Goal: Task Accomplishment & Management: Manage account settings

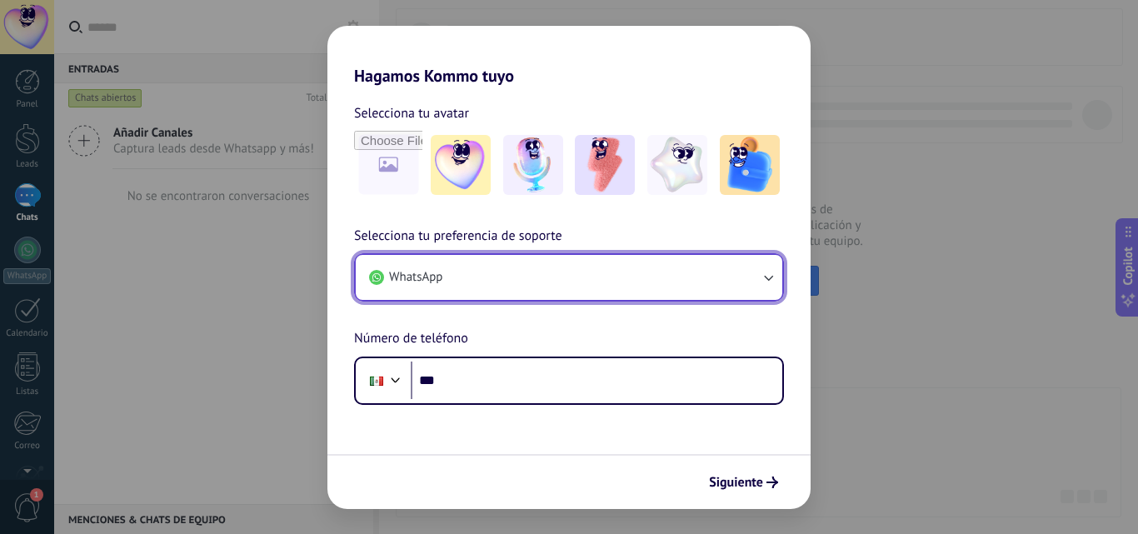
click at [517, 277] on button "WhatsApp" at bounding box center [569, 277] width 426 height 45
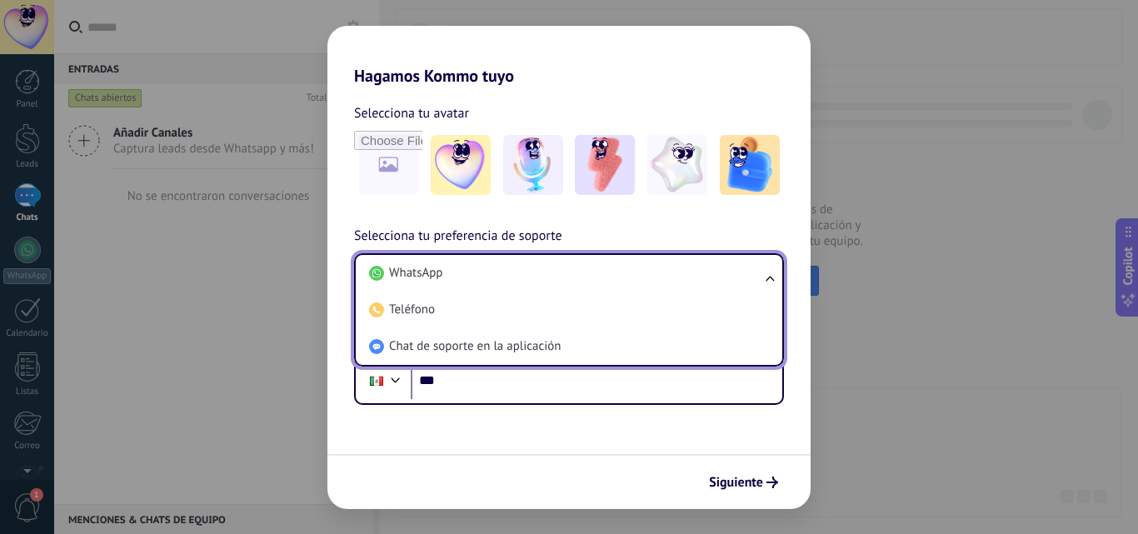
click at [242, 278] on div "Hagamos Kommo tuyo Selecciona tu avatar Selecciona tu preferencia de soporte Wh…" at bounding box center [569, 267] width 1138 height 534
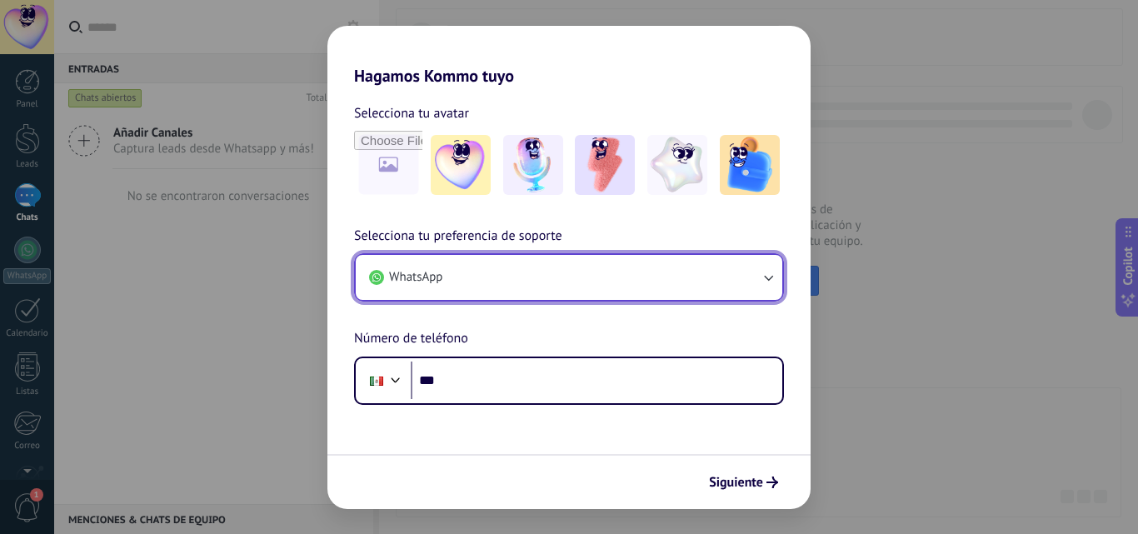
click at [408, 295] on button "WhatsApp" at bounding box center [569, 277] width 426 height 45
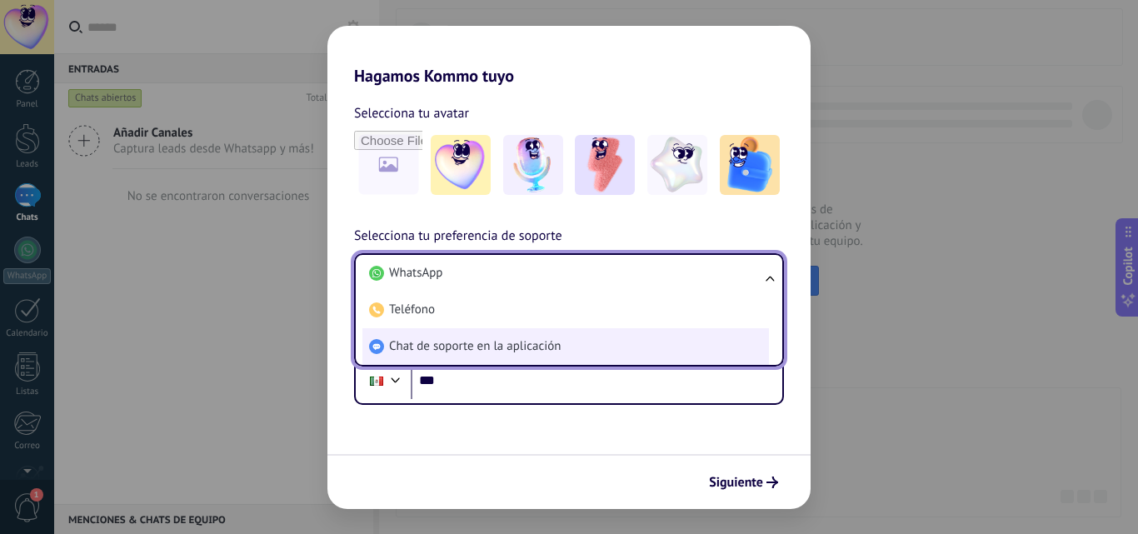
click at [406, 335] on li "Chat de soporte en la aplicación" at bounding box center [565, 346] width 406 height 37
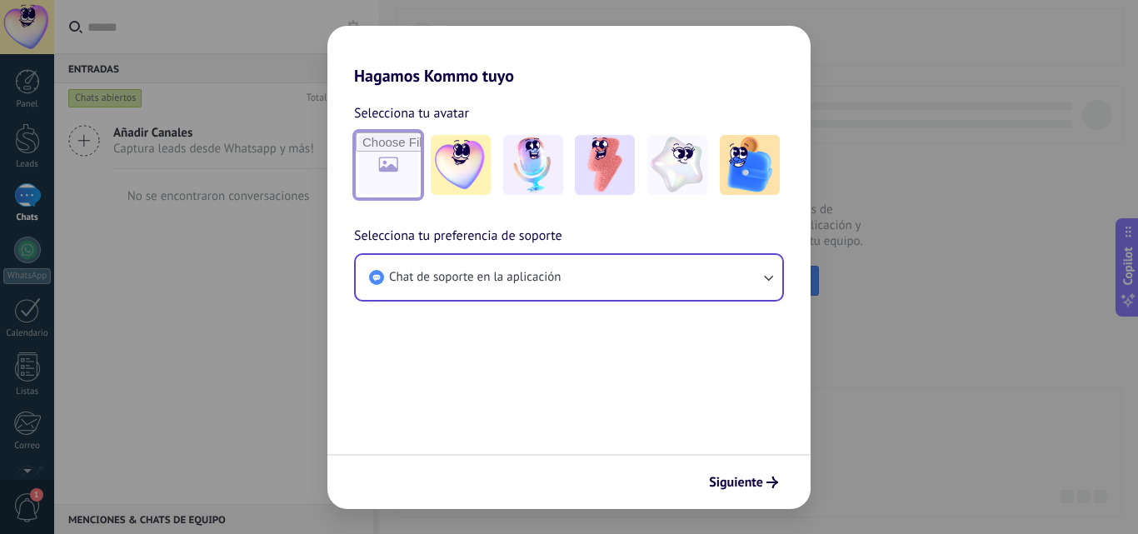
click at [411, 153] on input "file" at bounding box center [388, 164] width 65 height 65
click at [618, 155] on img at bounding box center [605, 165] width 60 height 60
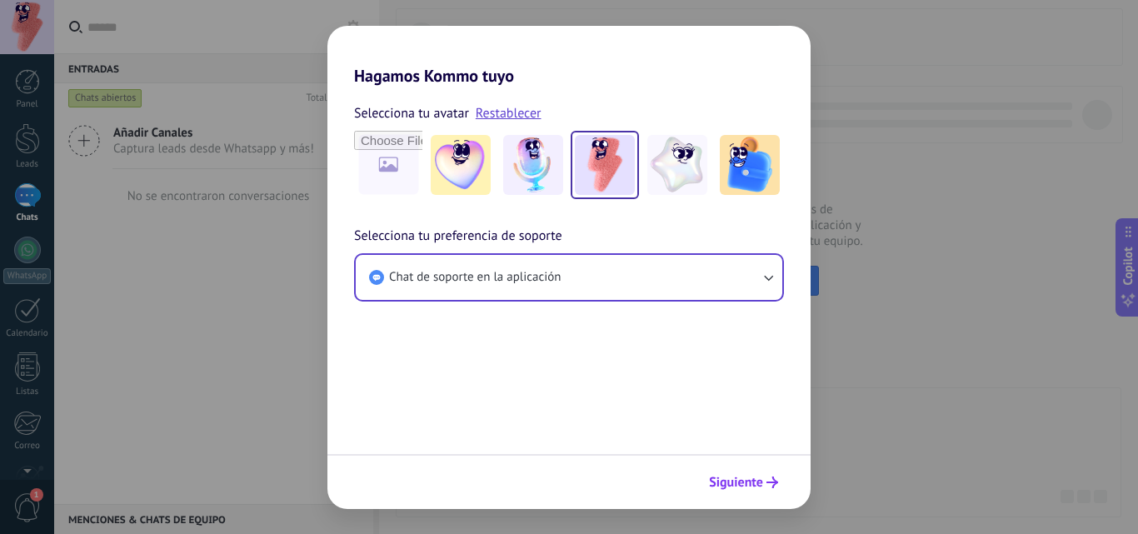
click at [707, 471] on button "Siguiente" at bounding box center [743, 482] width 84 height 28
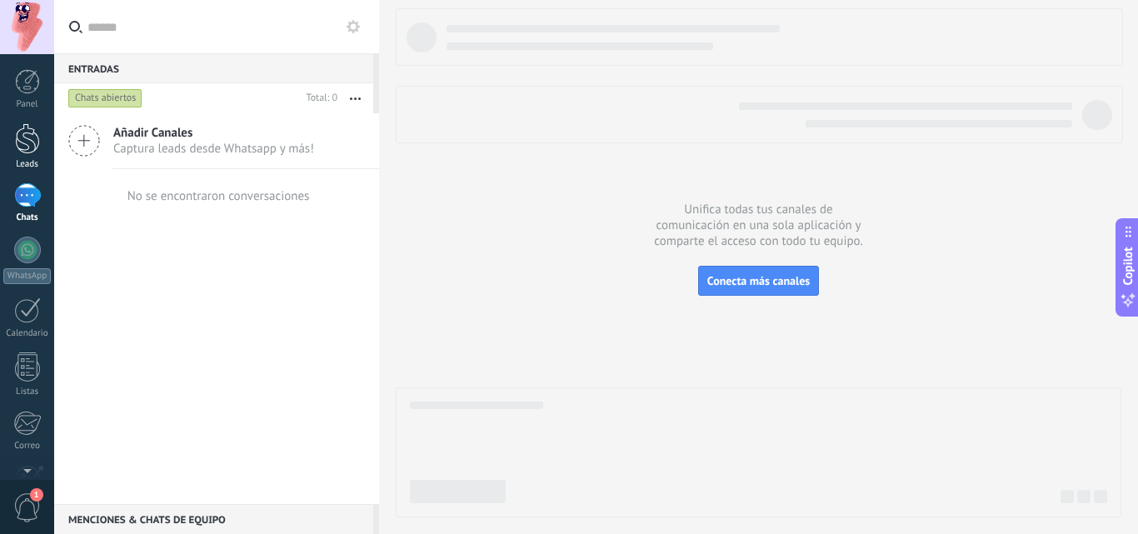
click at [33, 131] on div at bounding box center [27, 138] width 25 height 31
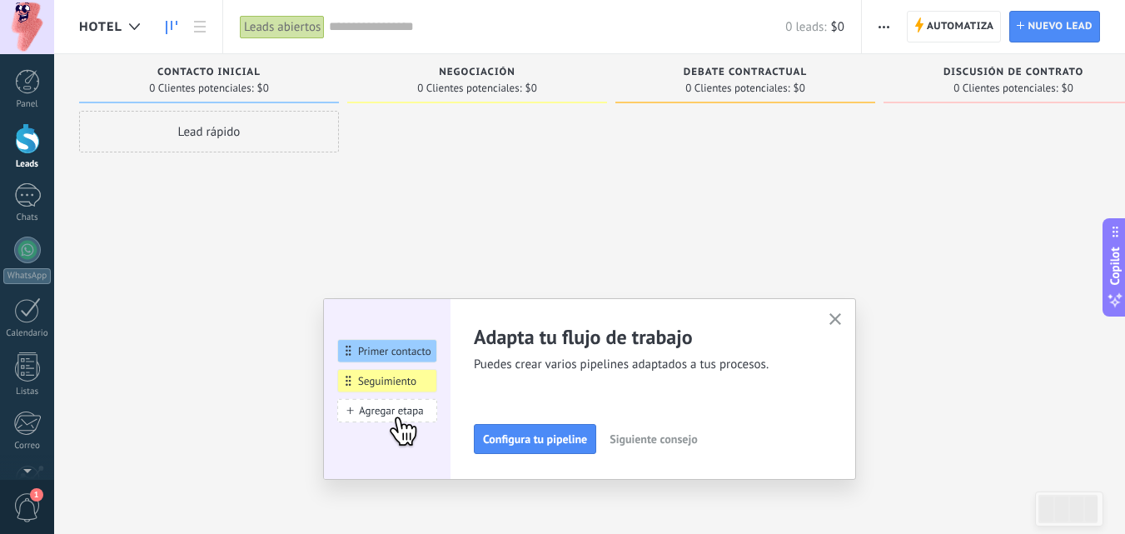
click at [836, 326] on span "button" at bounding box center [835, 320] width 12 height 14
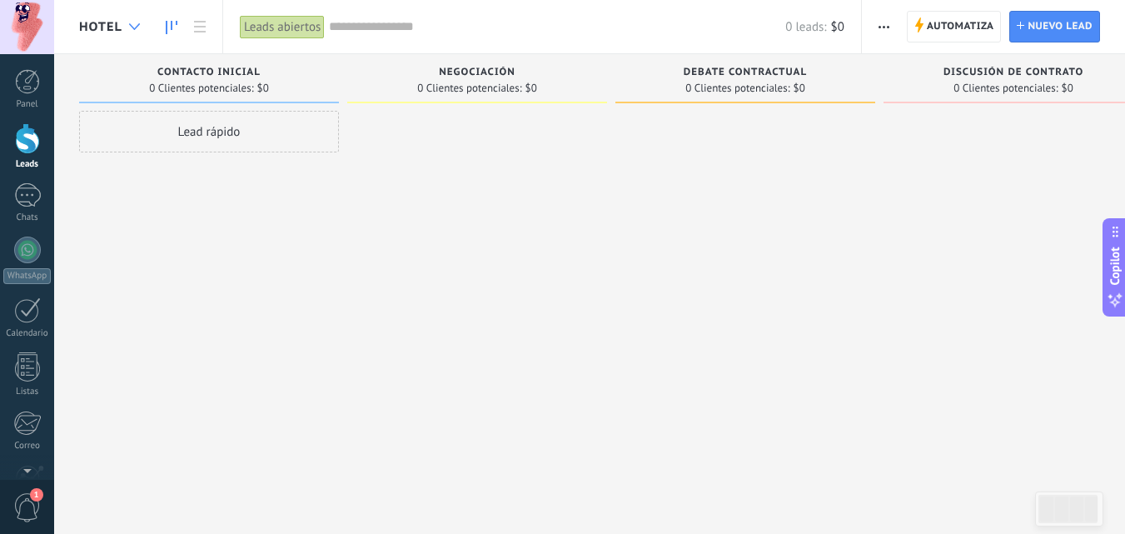
click at [137, 33] on div at bounding box center [134, 27] width 27 height 32
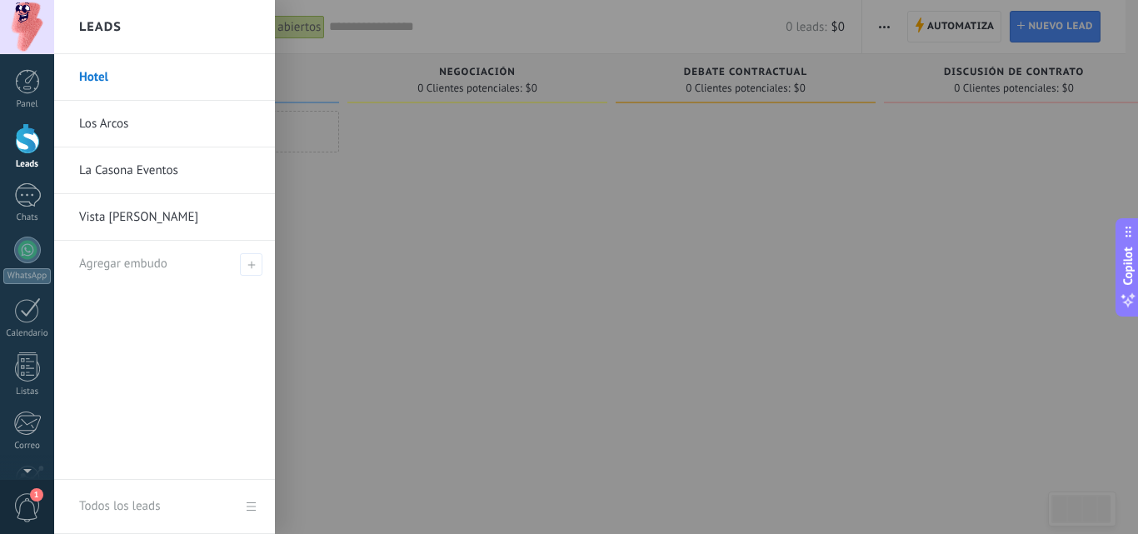
click at [344, 246] on div at bounding box center [623, 267] width 1138 height 534
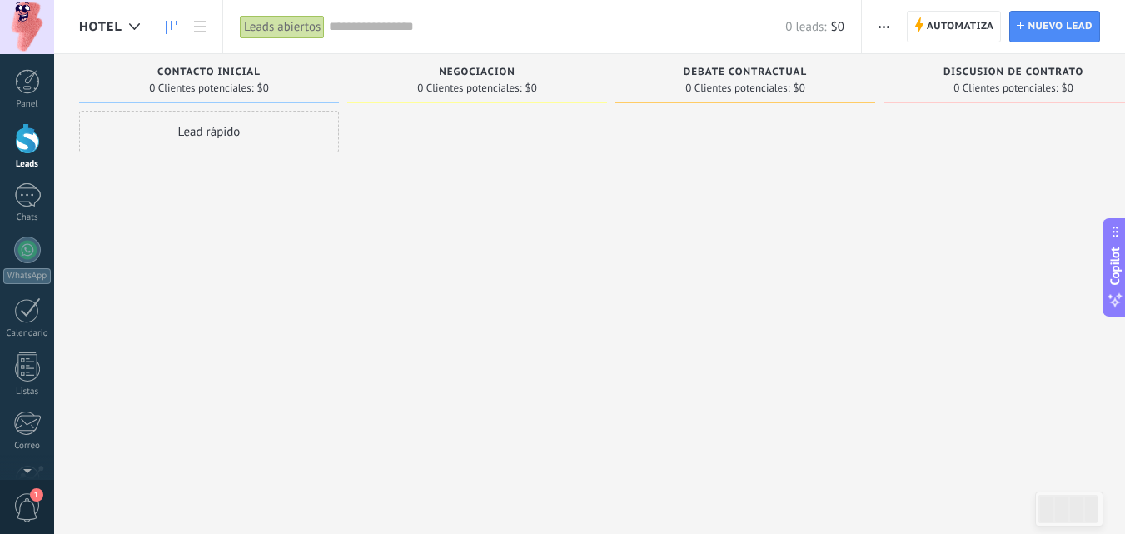
click at [47, 25] on div at bounding box center [27, 27] width 54 height 54
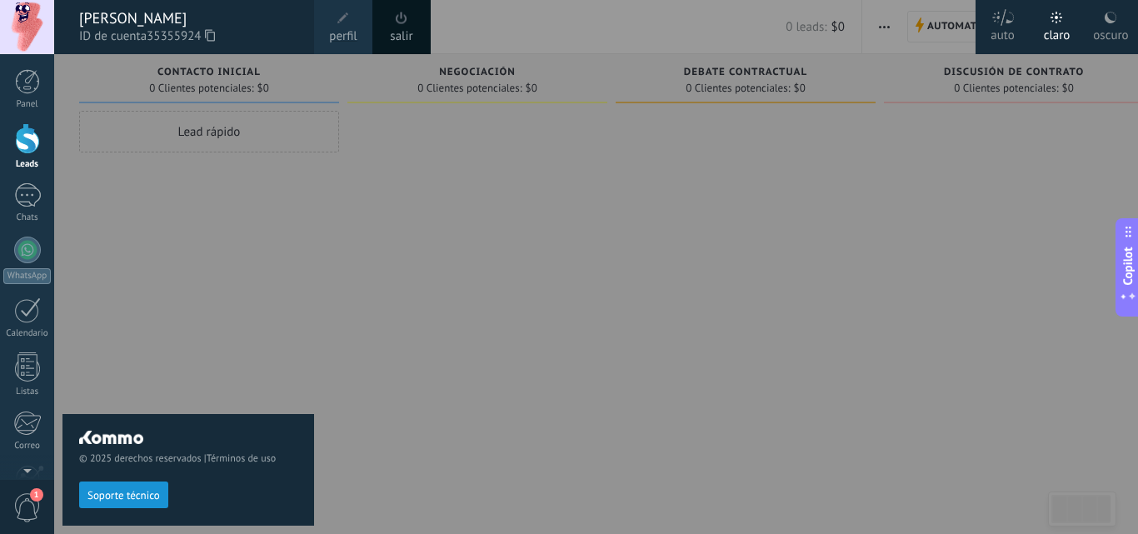
click at [329, 39] on span "perfil" at bounding box center [342, 36] width 27 height 18
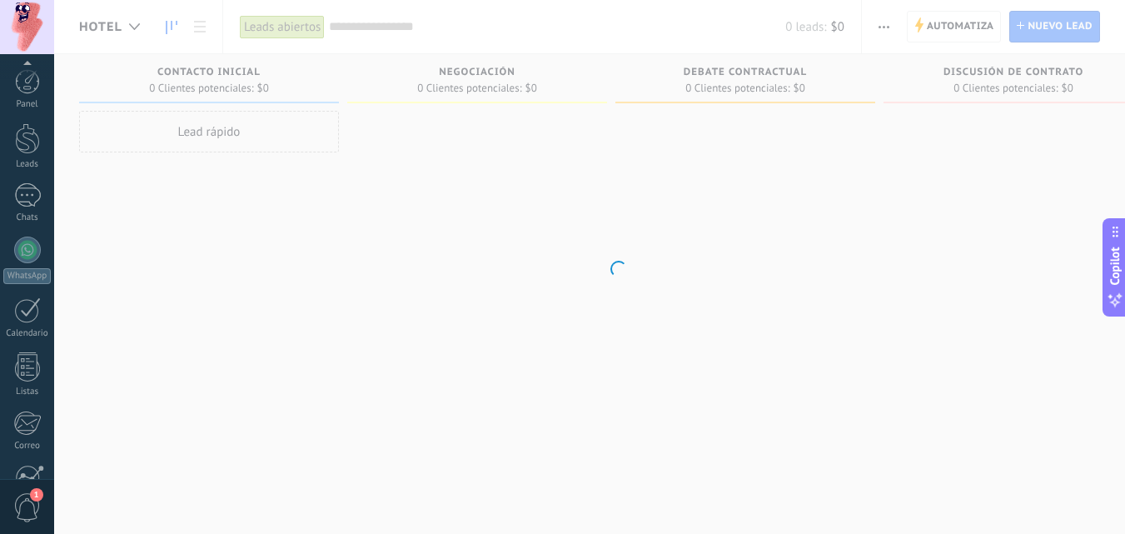
scroll to position [159, 0]
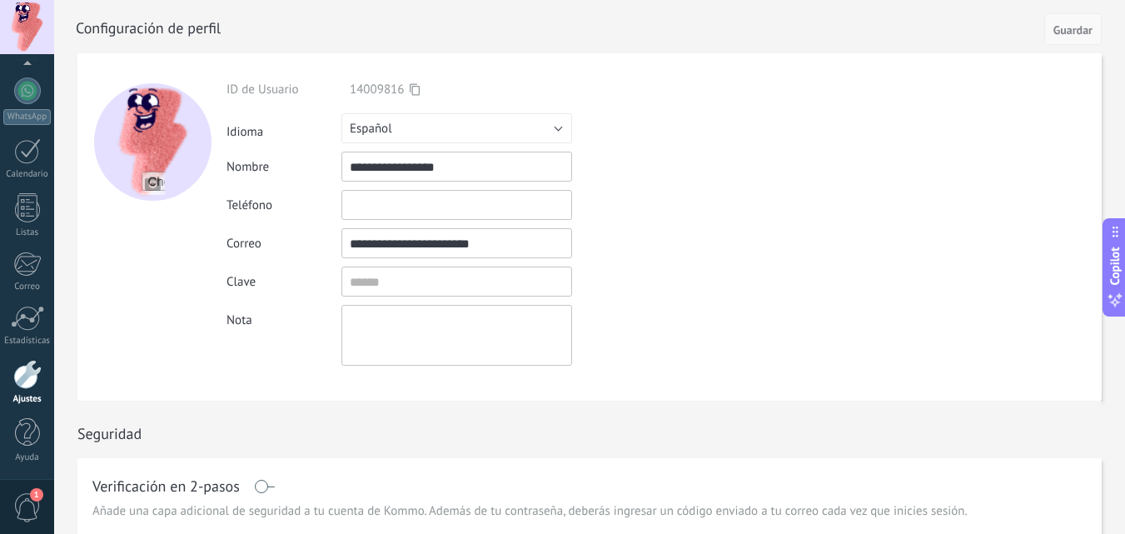
click at [1082, 30] on span "Guardar" at bounding box center [1072, 30] width 39 height 12
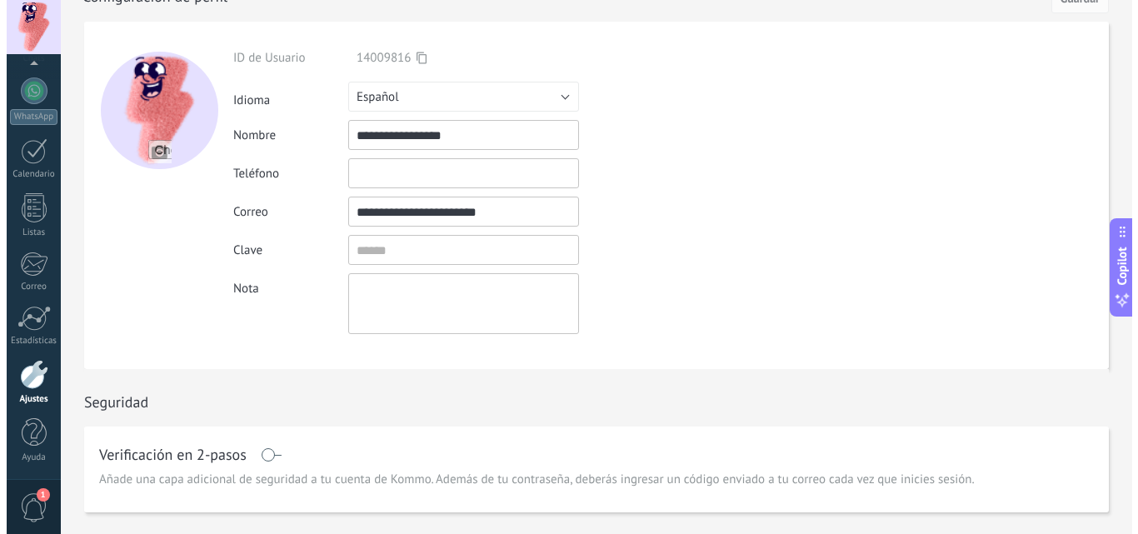
scroll to position [0, 0]
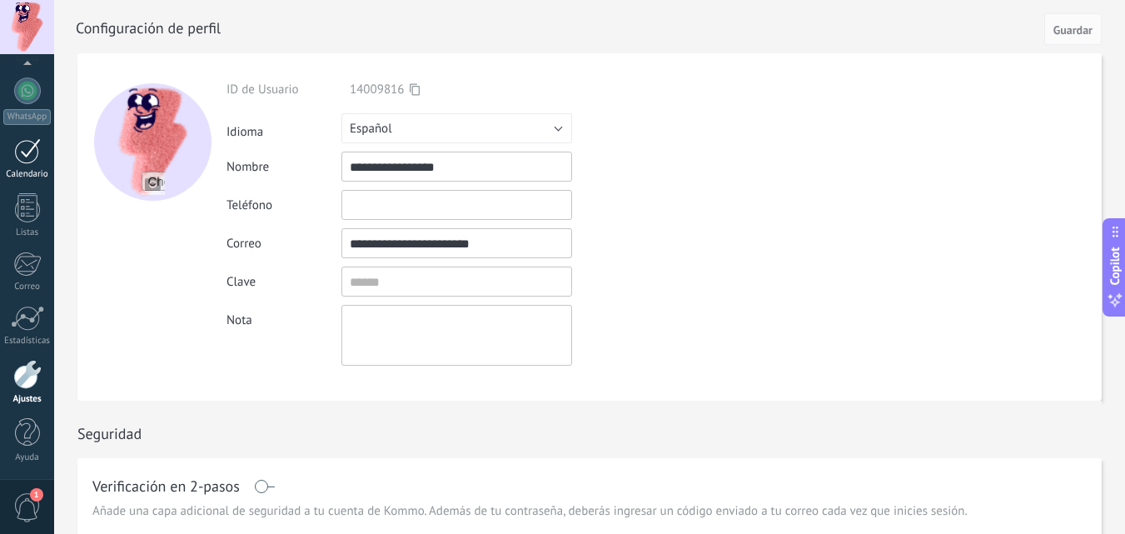
click at [32, 159] on div at bounding box center [27, 151] width 27 height 26
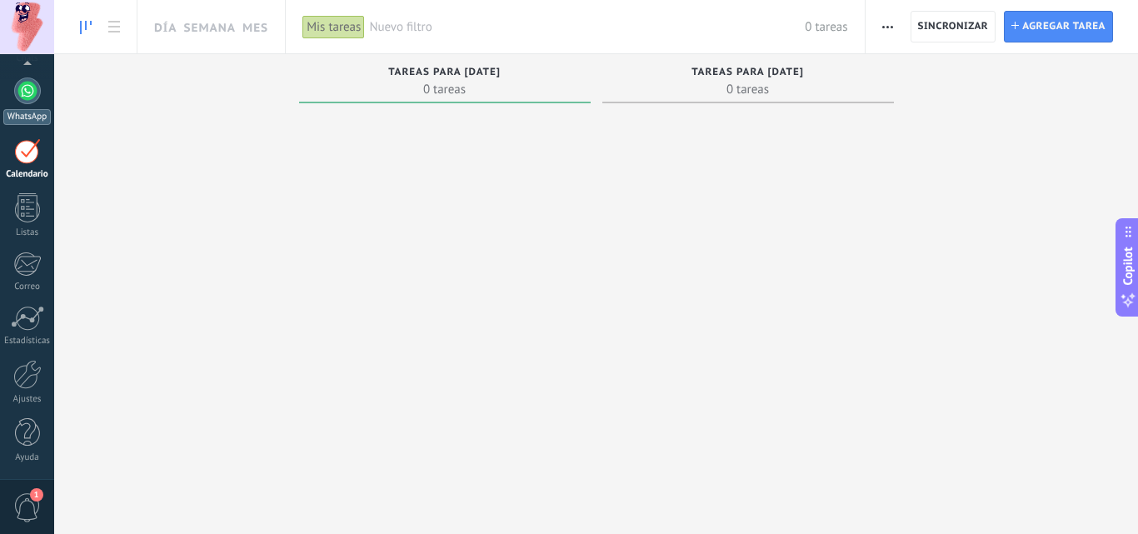
click at [29, 97] on div at bounding box center [27, 90] width 27 height 27
